Goal: Information Seeking & Learning: Learn about a topic

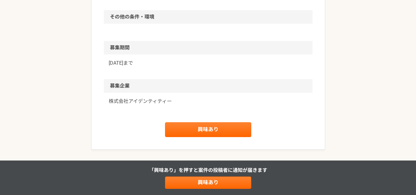
scroll to position [462, 0]
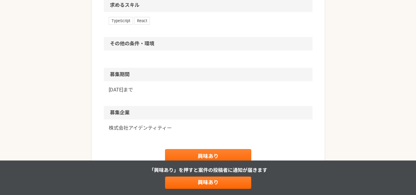
scroll to position [462, 0]
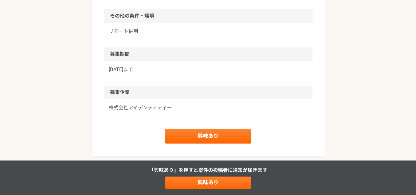
scroll to position [431, 0]
